Goal: Transaction & Acquisition: Register for event/course

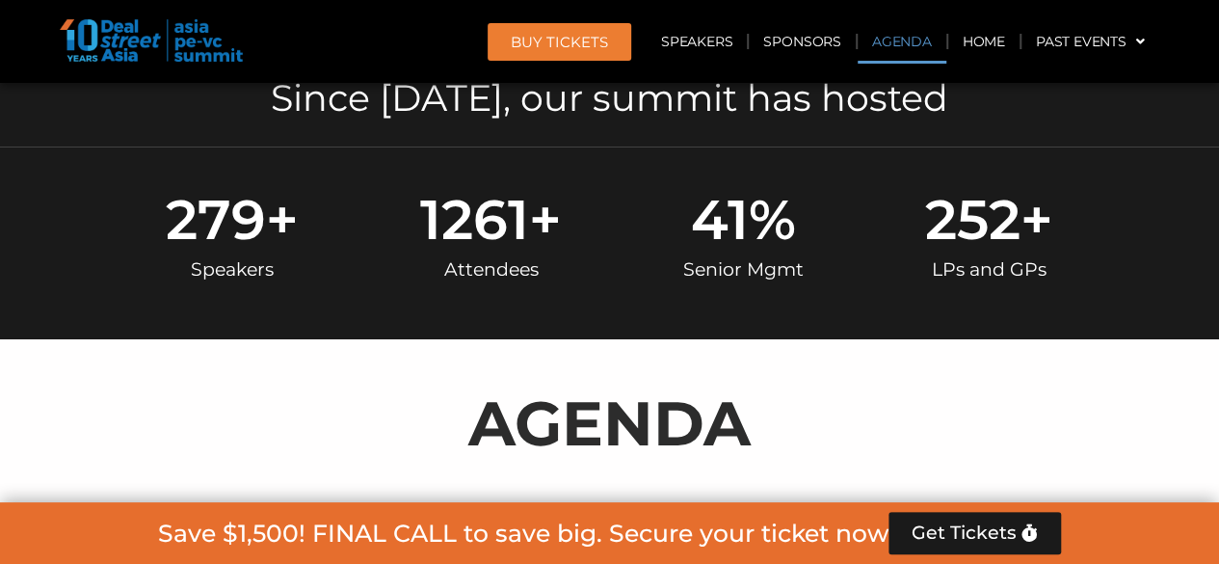
scroll to position [1008, 0]
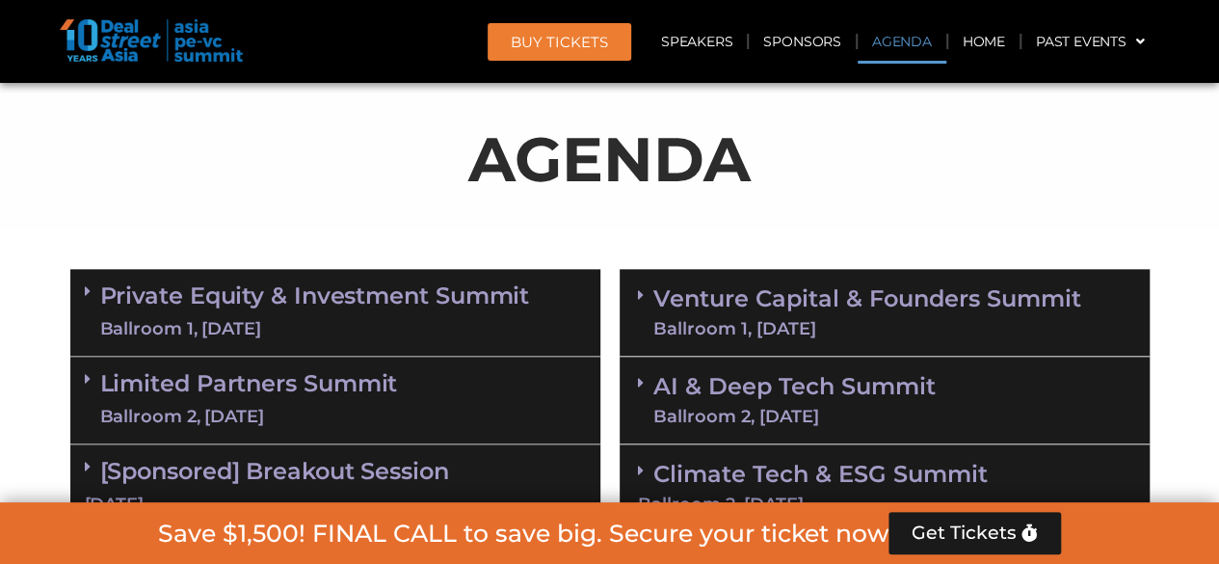
click at [827, 471] on link "Climate Tech & ESG Summit Ballroom 2, [DATE]" at bounding box center [884, 486] width 493 height 53
click at [835, 458] on div "Climate Tech & ESG Summit Ballroom 2, [DATE]" at bounding box center [885, 487] width 530 height 87
click at [777, 470] on link "Climate Tech & ESG Summit Ballroom 2, [DATE]" at bounding box center [884, 486] width 493 height 53
click at [707, 475] on link "Climate Tech & ESG Summit Ballroom 2, [DATE]" at bounding box center [884, 486] width 493 height 53
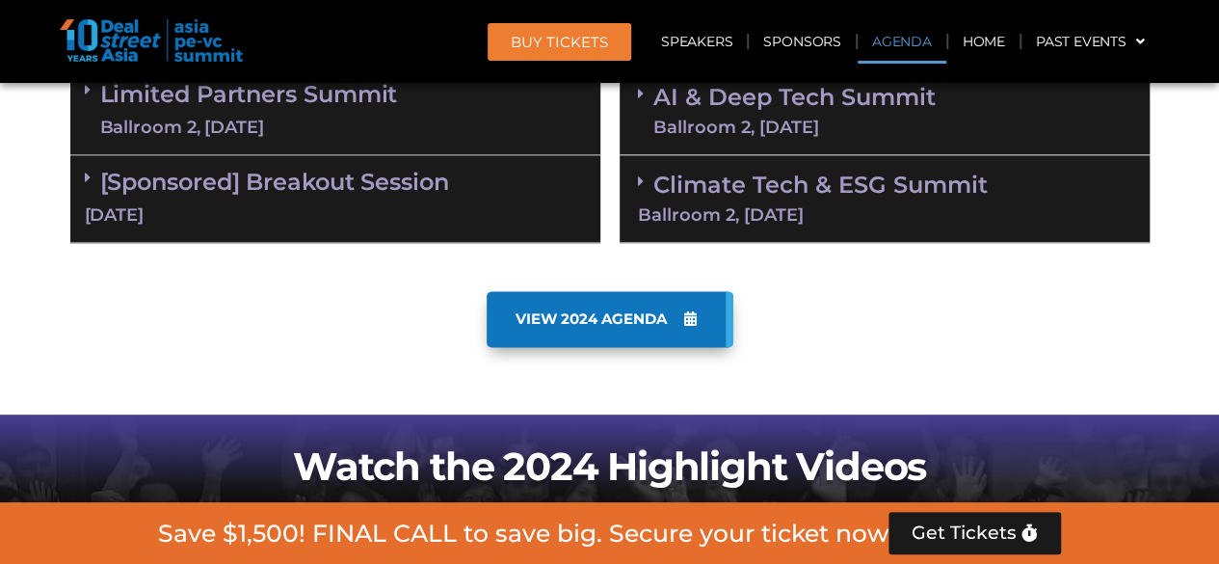
click at [724, 189] on link "Climate Tech & ESG Summit Ballroom 2, [DATE]" at bounding box center [884, 197] width 493 height 53
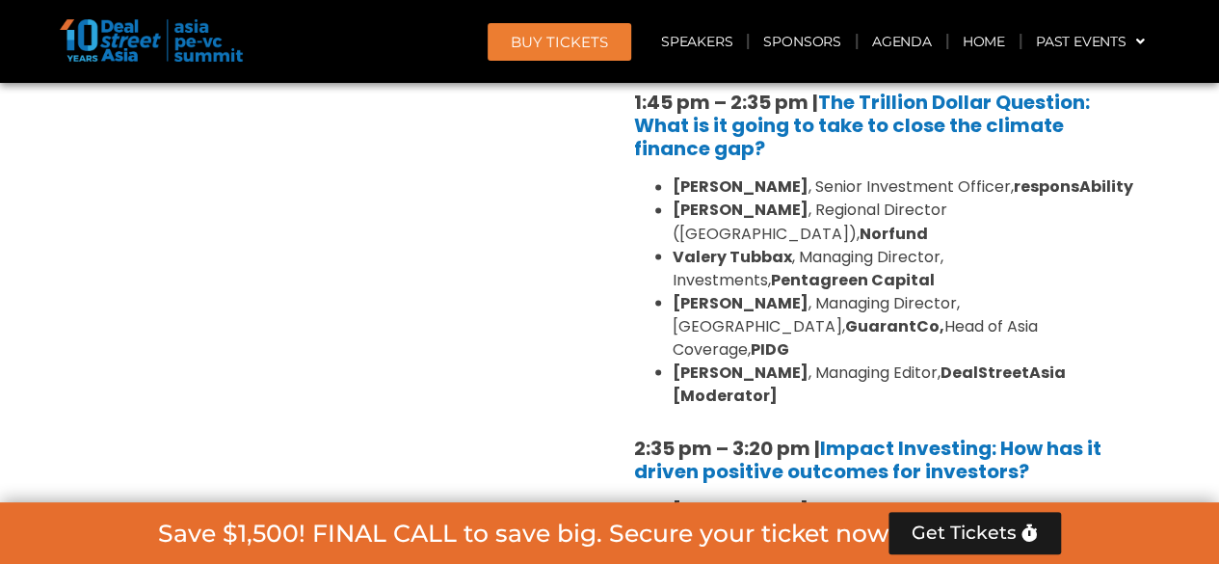
scroll to position [1586, 0]
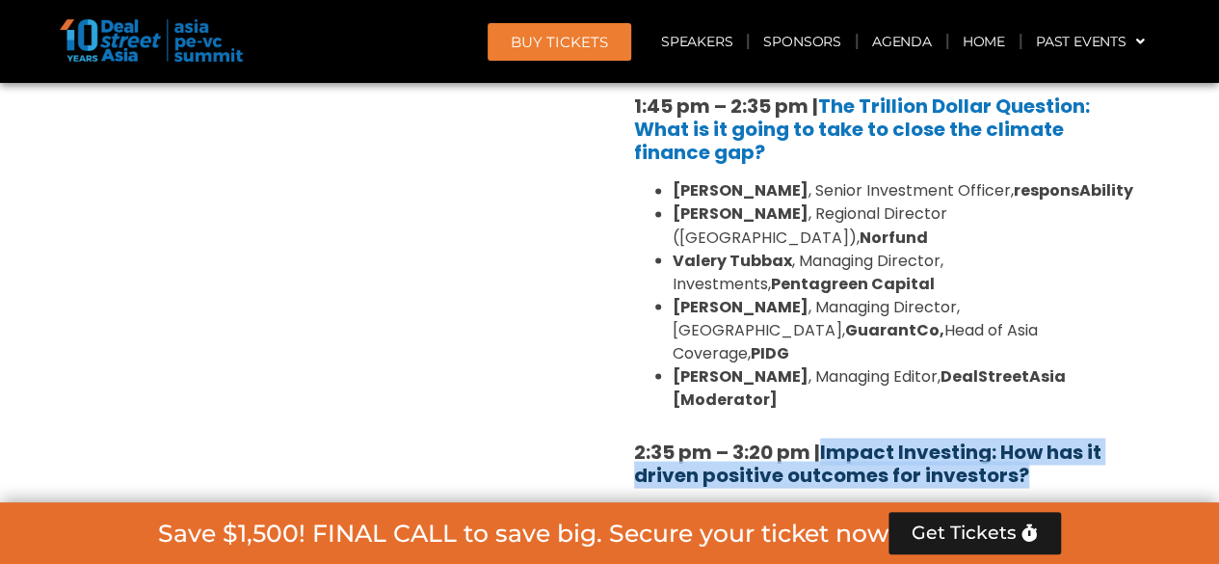
drag, startPoint x: 1037, startPoint y: 403, endPoint x: 825, endPoint y: 373, distance: 214.1
click at [825, 439] on h5 "2:35 pm – 3:20 pm | Impact Investing: How has it driven positive outcomes for i…" at bounding box center [884, 462] width 501 height 46
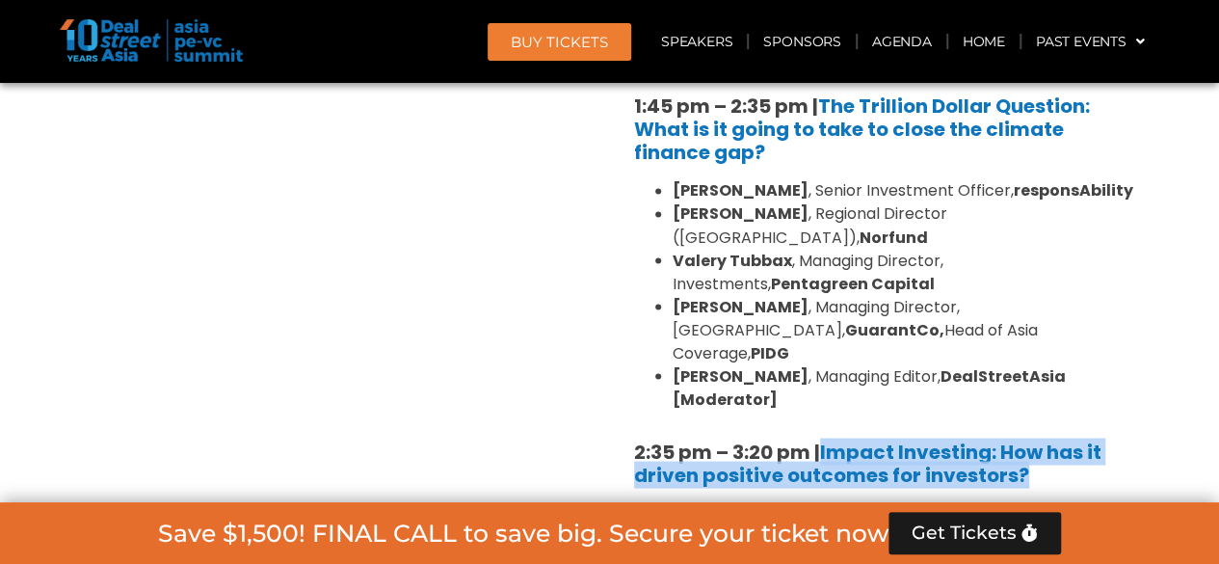
copy link "Impact Investing: How has it driven positive outcomes for investors?"
click at [538, 35] on span "BUY Tickets" at bounding box center [559, 42] width 97 height 14
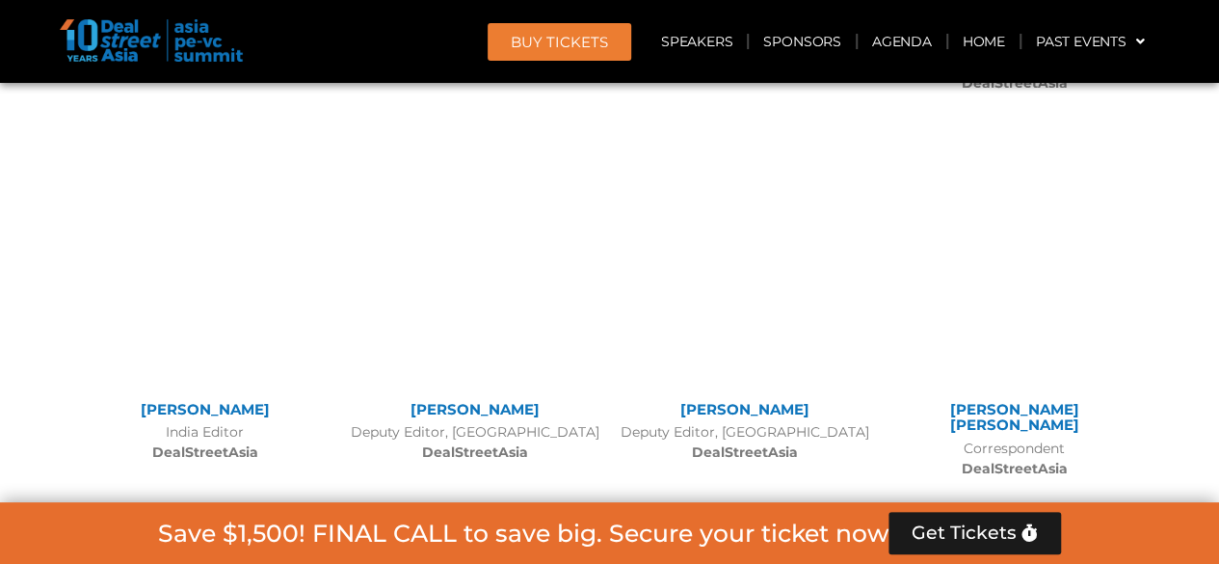
scroll to position [17757, 0]
